Goal: Task Accomplishment & Management: Complete application form

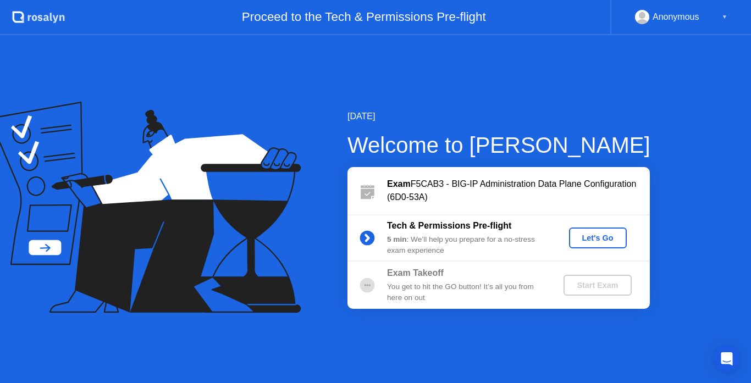
click at [613, 241] on div "Let's Go" at bounding box center [598, 238] width 49 height 9
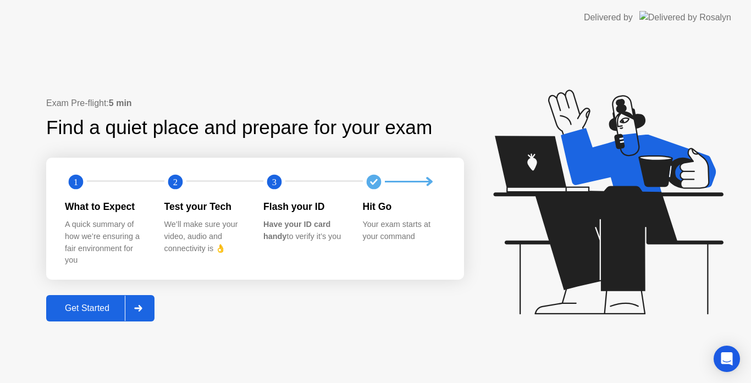
click at [151, 310] on div at bounding box center [138, 308] width 26 height 25
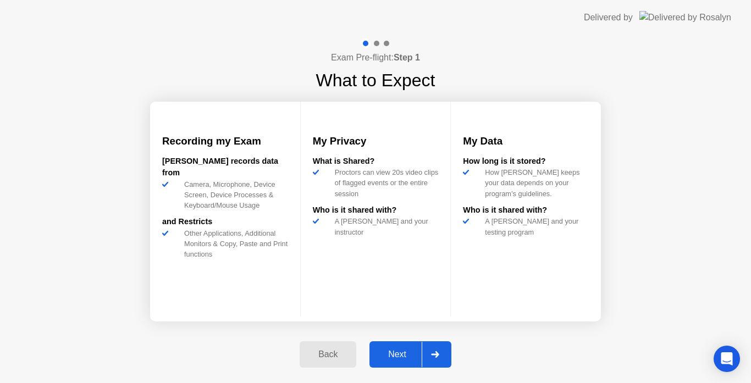
click at [403, 353] on div "Next" at bounding box center [397, 355] width 49 height 10
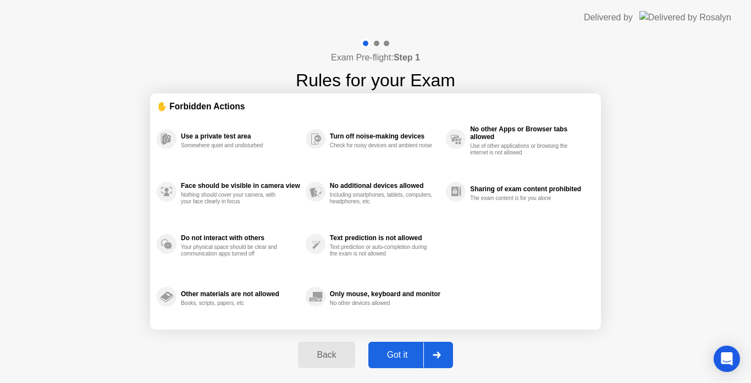
click at [403, 353] on div "Got it" at bounding box center [398, 355] width 52 height 10
select select "**********"
select select "*******"
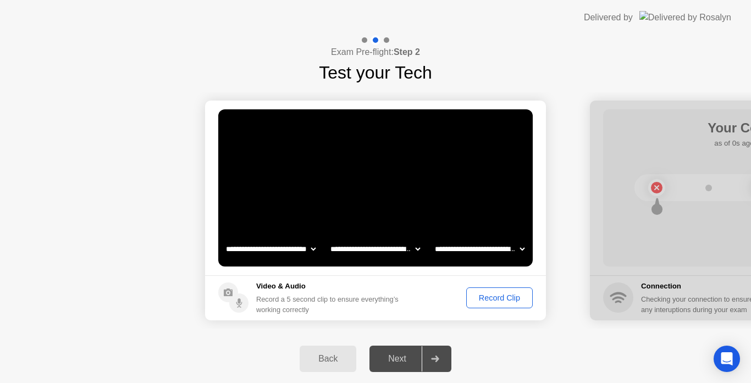
click at [494, 302] on div "Record Clip" at bounding box center [499, 298] width 59 height 9
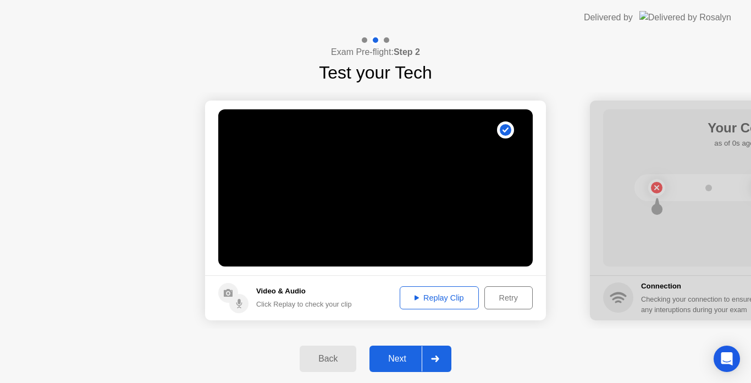
click at [397, 362] on div "Next" at bounding box center [397, 359] width 49 height 10
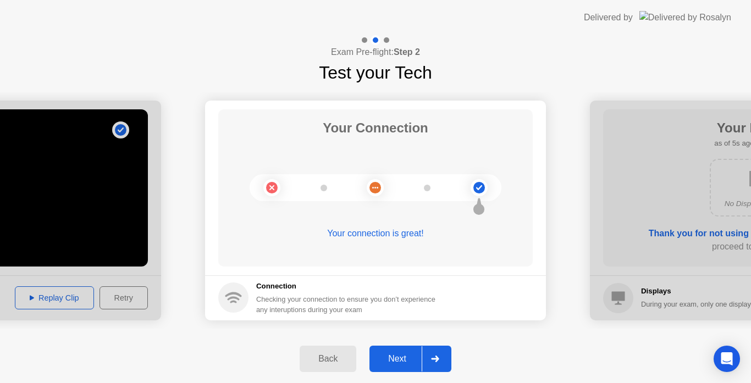
click at [397, 362] on div "Next" at bounding box center [397, 359] width 49 height 10
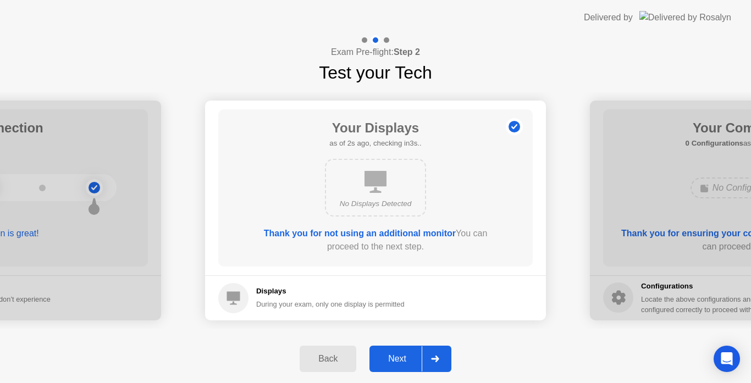
click at [397, 362] on div "Next" at bounding box center [397, 359] width 49 height 10
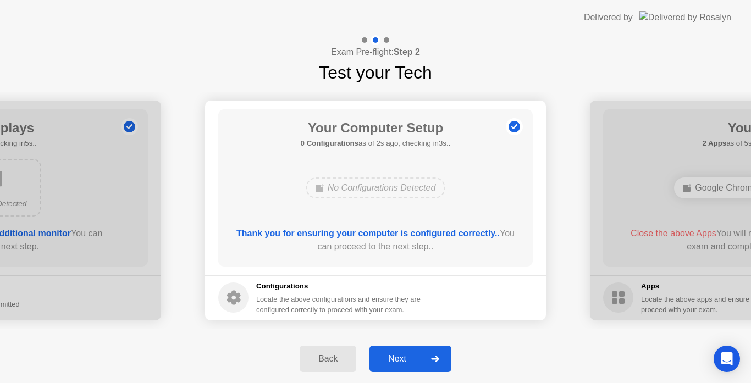
click at [397, 362] on div "Next" at bounding box center [397, 359] width 49 height 10
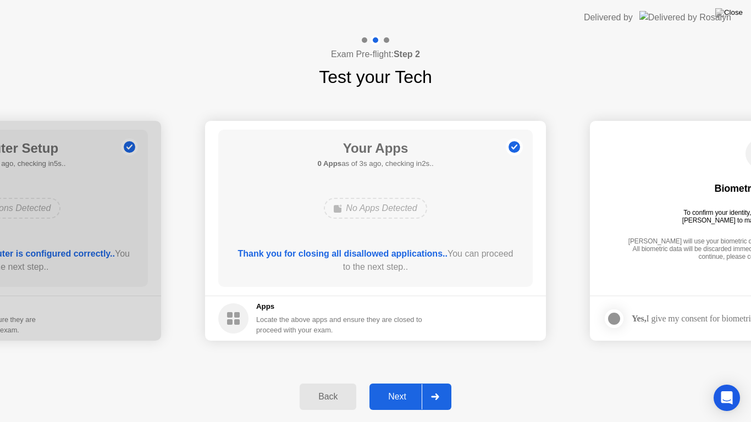
click at [401, 383] on button "Next" at bounding box center [411, 397] width 82 height 26
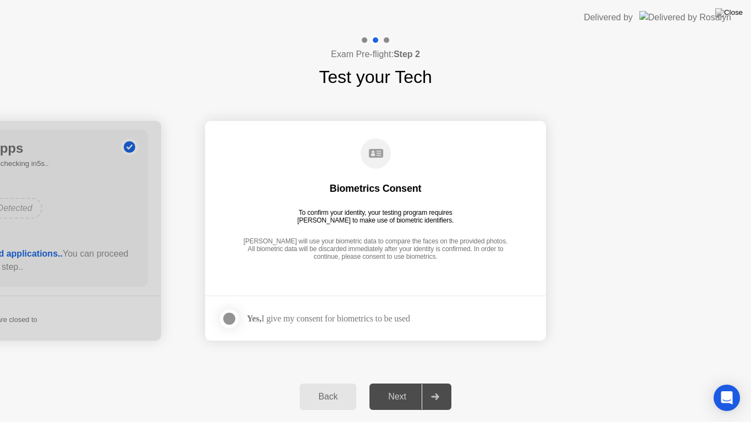
click at [350, 321] on div "Yes, I give my consent for biometrics to be used" at bounding box center [328, 318] width 163 height 10
click at [233, 316] on div at bounding box center [229, 318] width 13 height 13
click at [407, 383] on div "Next" at bounding box center [397, 397] width 49 height 10
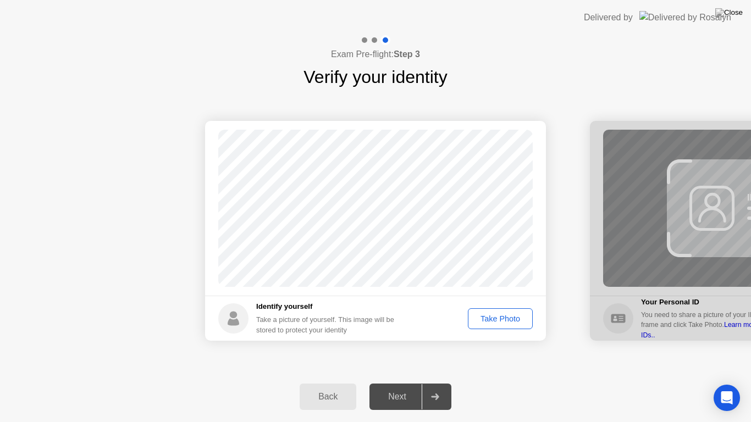
click at [503, 319] on div "Take Photo" at bounding box center [500, 319] width 57 height 9
click at [503, 319] on div "Retake" at bounding box center [507, 319] width 43 height 9
click at [490, 320] on div "Take Photo" at bounding box center [500, 319] width 57 height 9
click at [492, 323] on div "Retake" at bounding box center [507, 319] width 43 height 9
click at [492, 323] on div "Take Photo" at bounding box center [500, 319] width 57 height 9
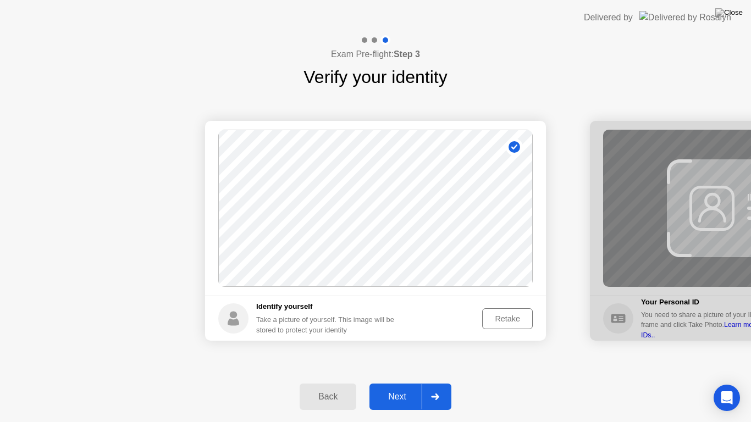
click at [406, 383] on div "Next" at bounding box center [397, 397] width 49 height 10
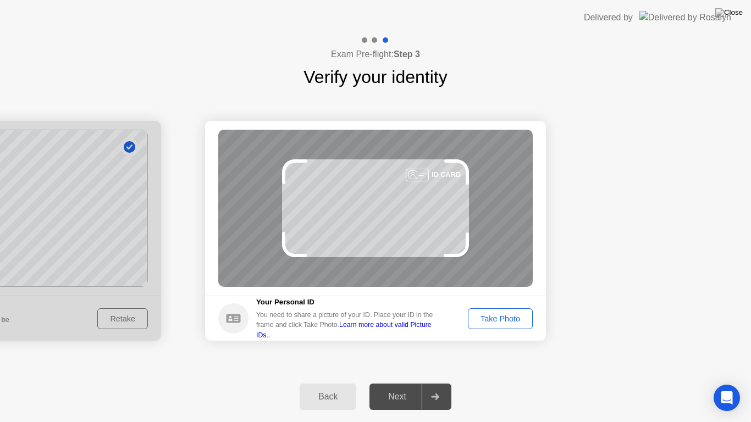
click at [496, 318] on div "Take Photo" at bounding box center [500, 319] width 57 height 9
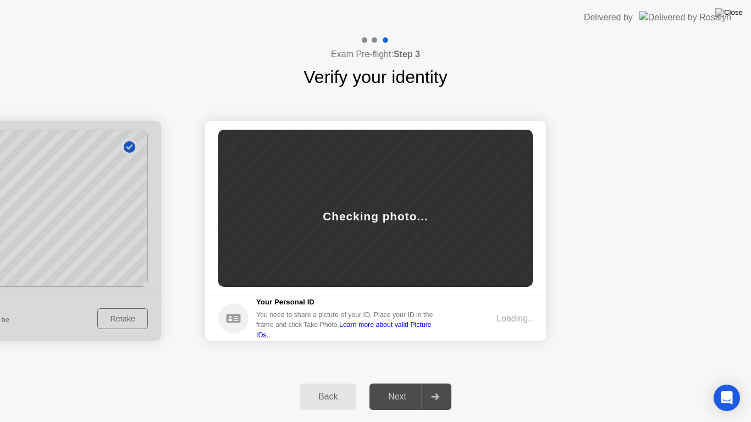
click at [497, 318] on div "Loading.." at bounding box center [515, 318] width 36 height 13
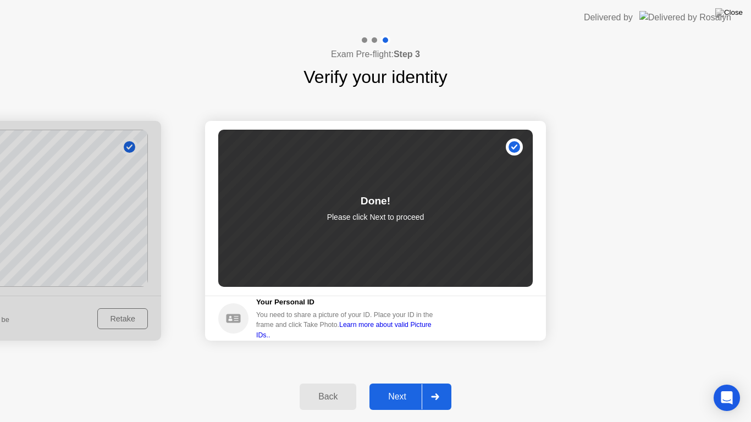
click at [394, 383] on div "Next" at bounding box center [397, 397] width 49 height 10
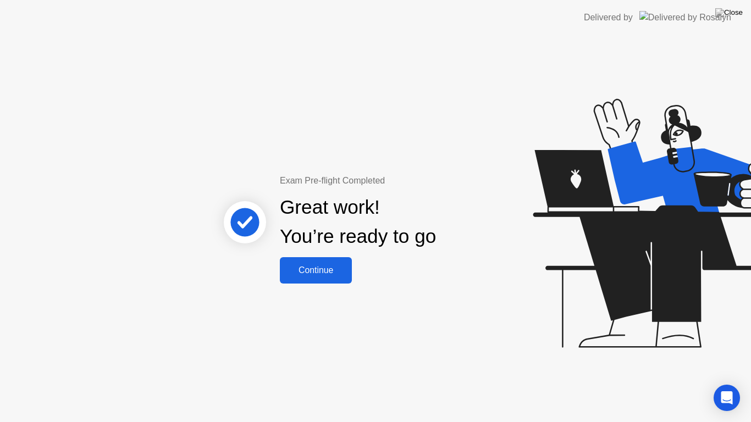
click at [320, 269] on div "Continue" at bounding box center [315, 271] width 65 height 10
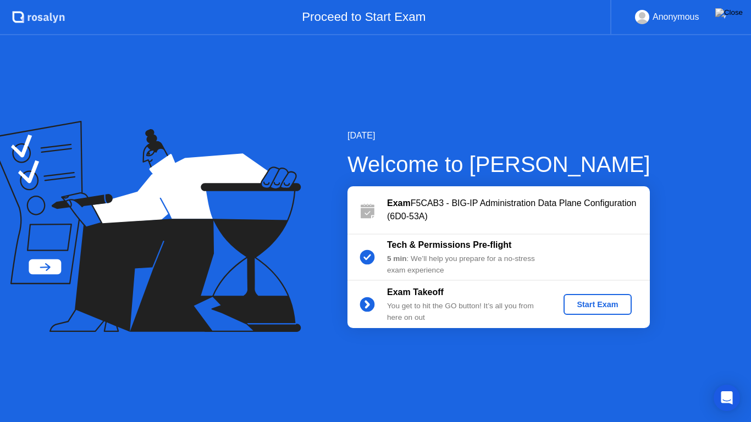
click at [579, 300] on div "Start Exam" at bounding box center [597, 304] width 59 height 9
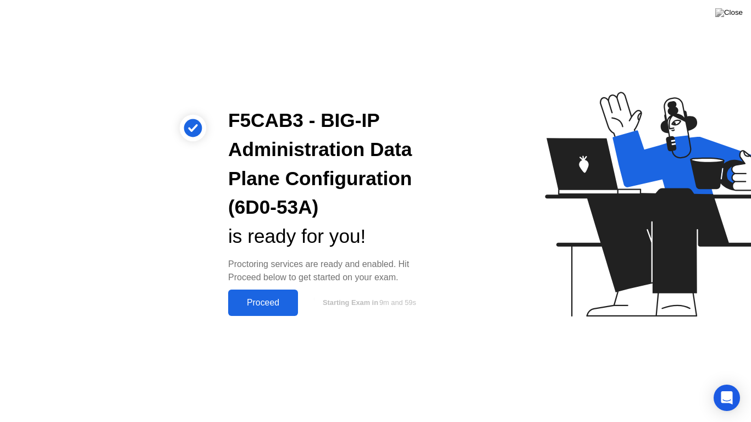
click at [256, 301] on div "Proceed" at bounding box center [263, 303] width 63 height 10
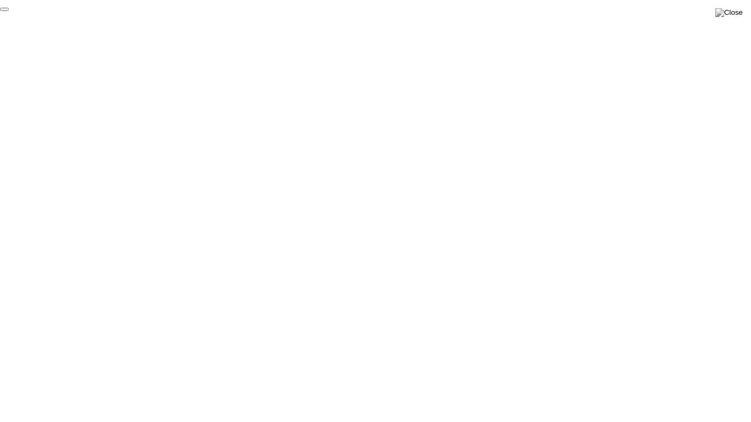
click at [9, 11] on button "End Proctoring Session" at bounding box center [4, 9] width 9 height 3
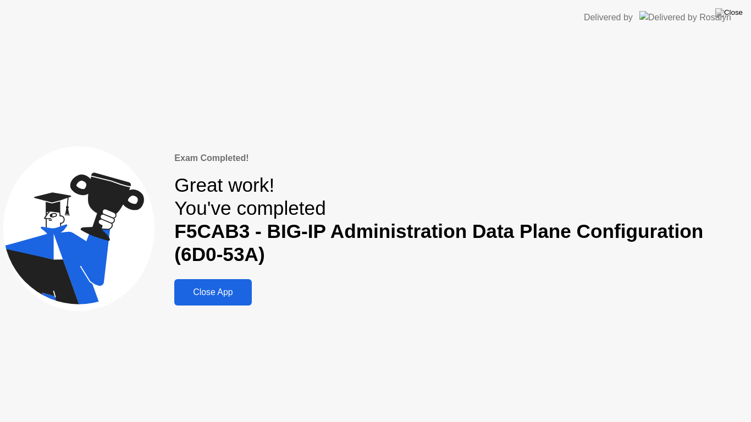
click at [223, 294] on div "Close App" at bounding box center [213, 293] width 70 height 10
